Goal: Task Accomplishment & Management: Manage account settings

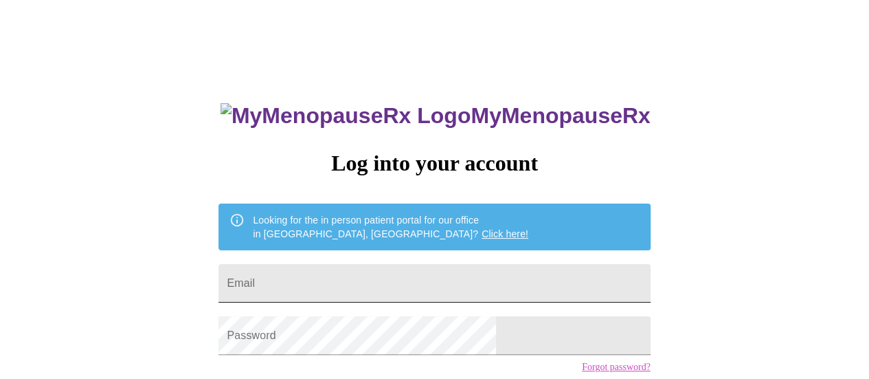
click at [458, 272] on input "Email" at bounding box center [435, 283] width 432 height 38
type input "[EMAIL_ADDRESS][DOMAIN_NAME]"
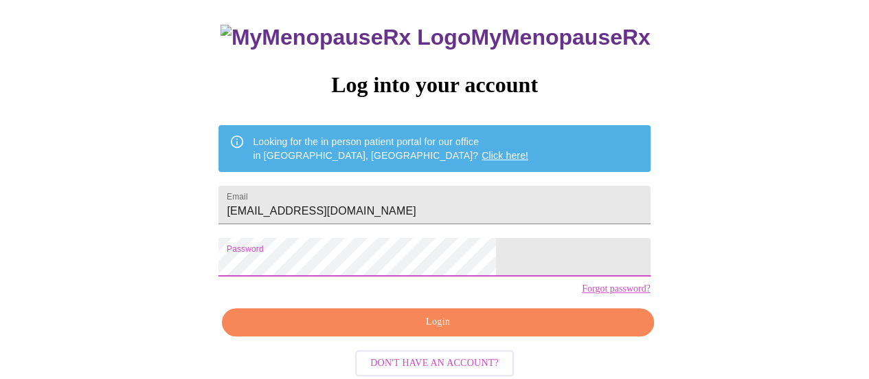
scroll to position [105, 0]
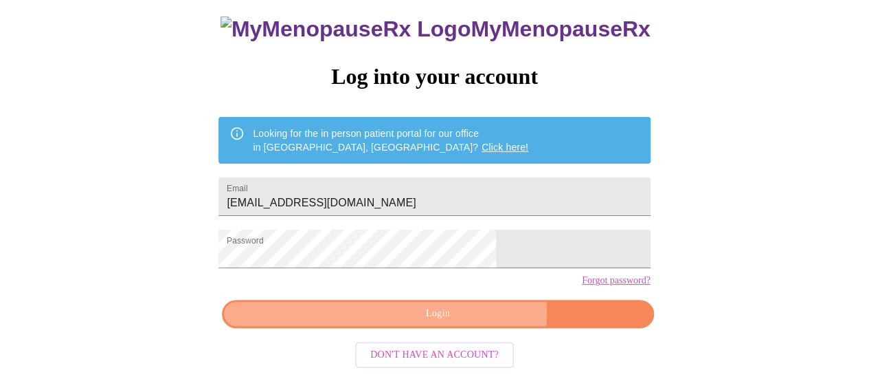
click at [462, 316] on span "Login" at bounding box center [438, 313] width 400 height 17
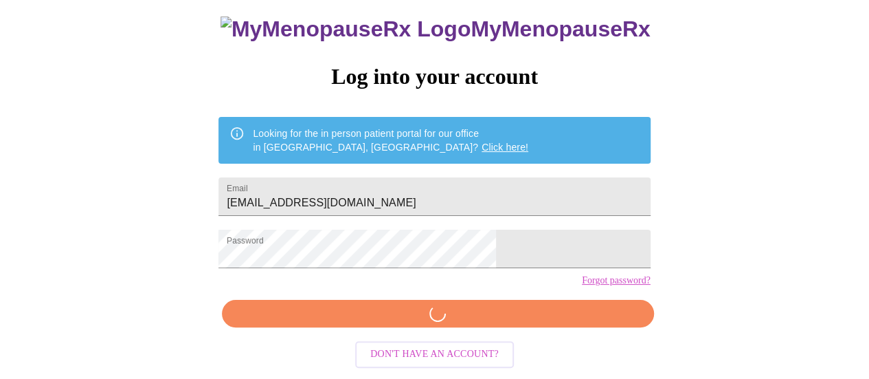
scroll to position [104, 0]
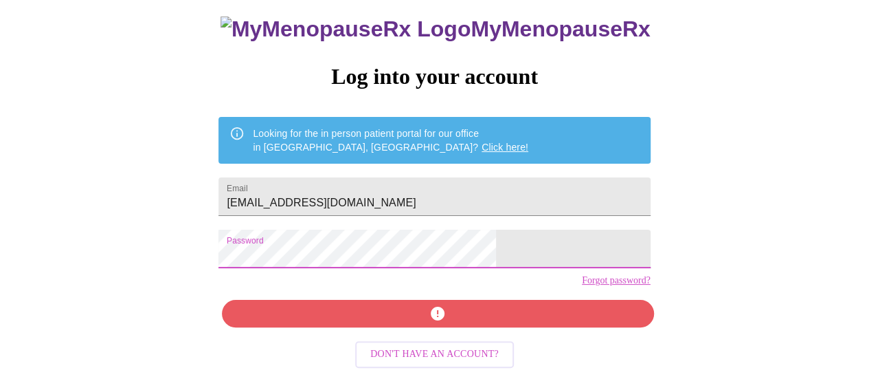
click at [246, 242] on div "MyMenopauseRx Log into your account Looking for the in person patient portal fo…" at bounding box center [434, 146] width 858 height 454
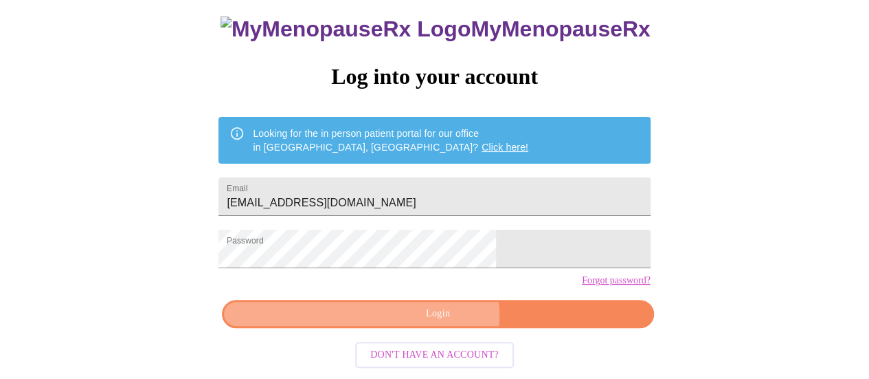
click at [417, 322] on span "Login" at bounding box center [438, 313] width 400 height 17
